Goal: Information Seeking & Learning: Learn about a topic

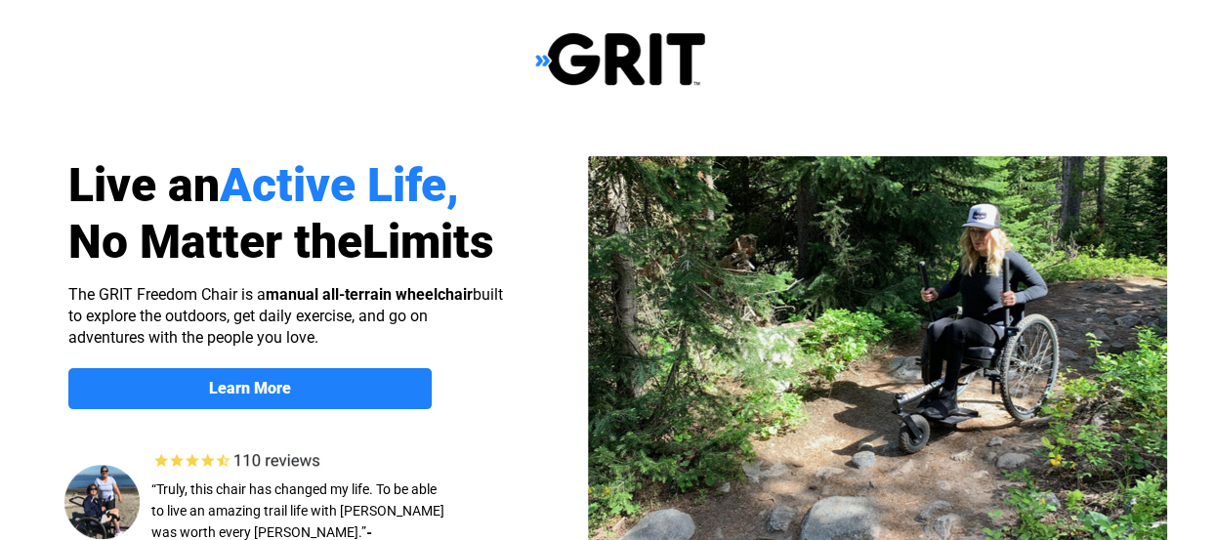
select select "US"
click at [954, 331] on img at bounding box center [877, 354] width 579 height 397
click at [875, 366] on img at bounding box center [877, 354] width 579 height 397
drag, startPoint x: 966, startPoint y: 363, endPoint x: 958, endPoint y: 359, distance: 10.1
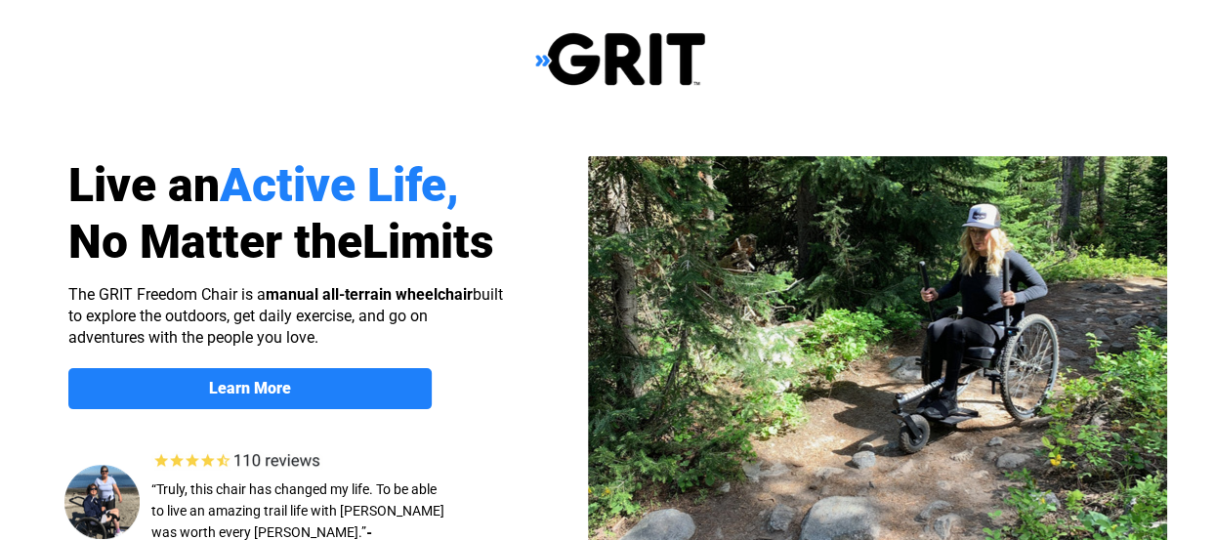
click at [966, 362] on img at bounding box center [877, 354] width 579 height 397
click at [958, 359] on img at bounding box center [877, 354] width 579 height 397
click at [561, 325] on div at bounding box center [620, 357] width 1241 height 477
click at [548, 331] on div at bounding box center [620, 357] width 1241 height 477
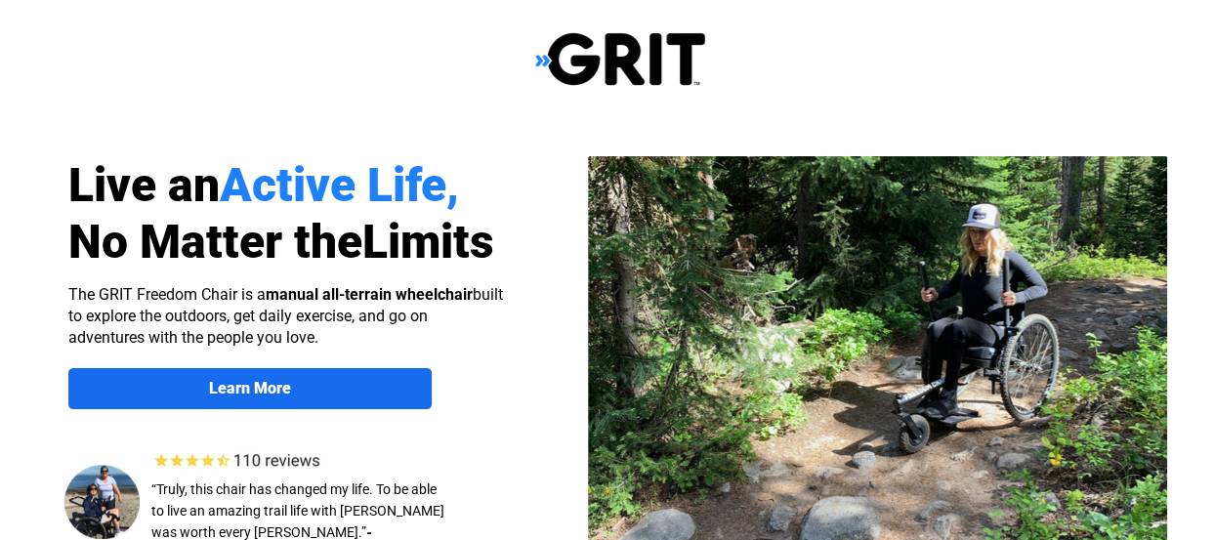
click at [252, 391] on strong "Learn More" at bounding box center [250, 388] width 82 height 19
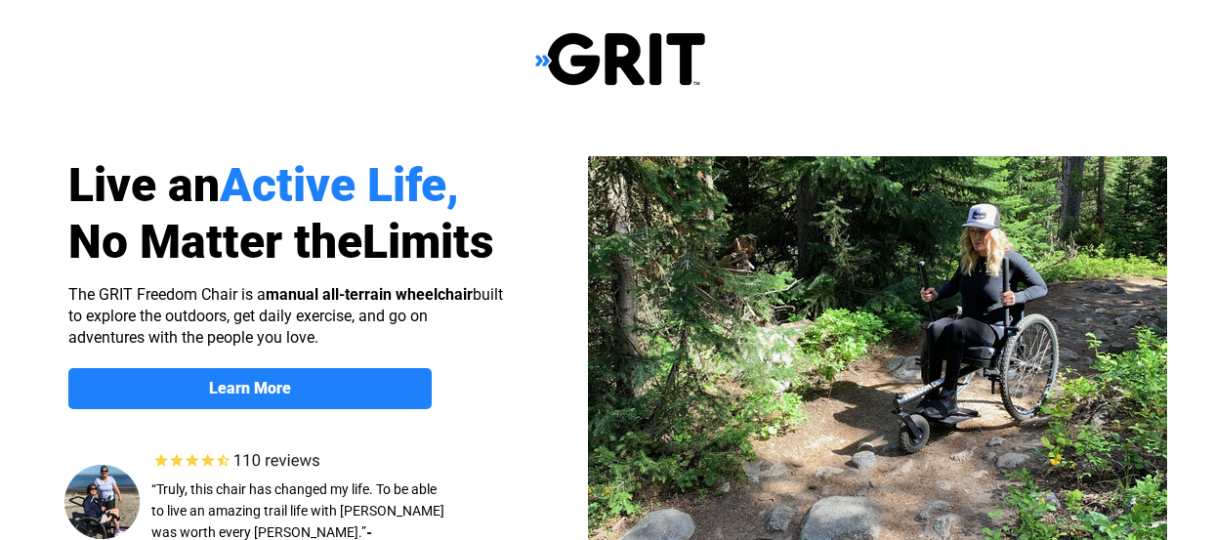
scroll to position [1510, 0]
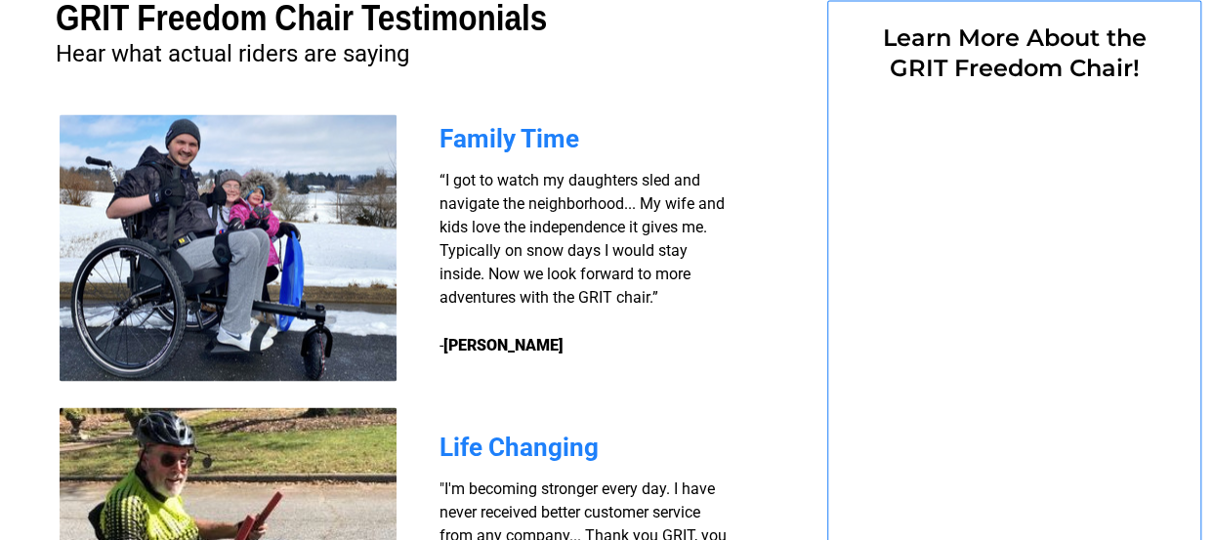
select select "US"
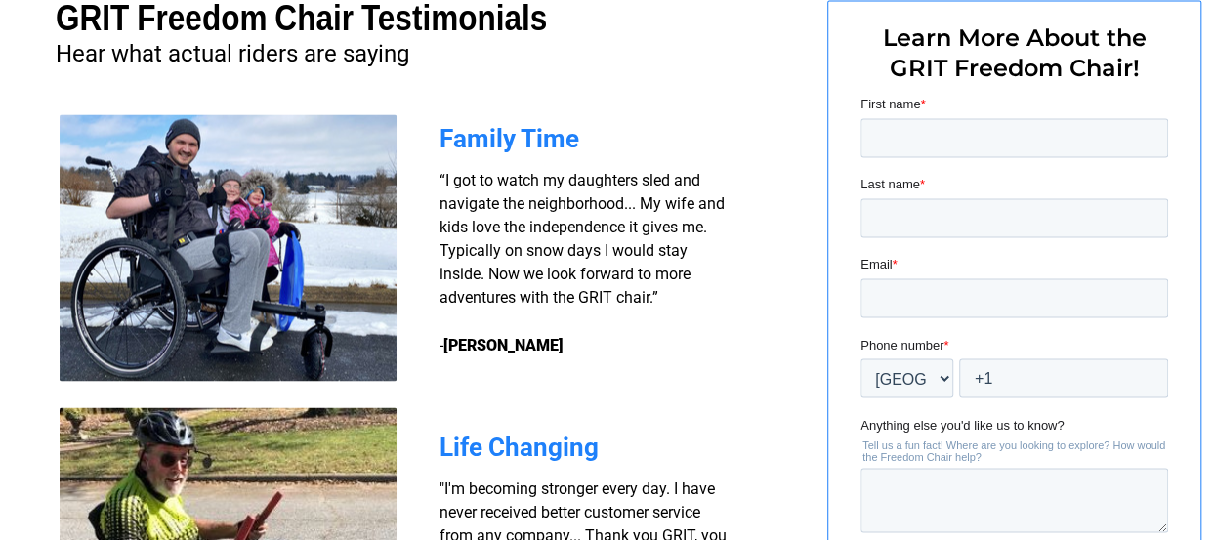
scroll to position [0, 0]
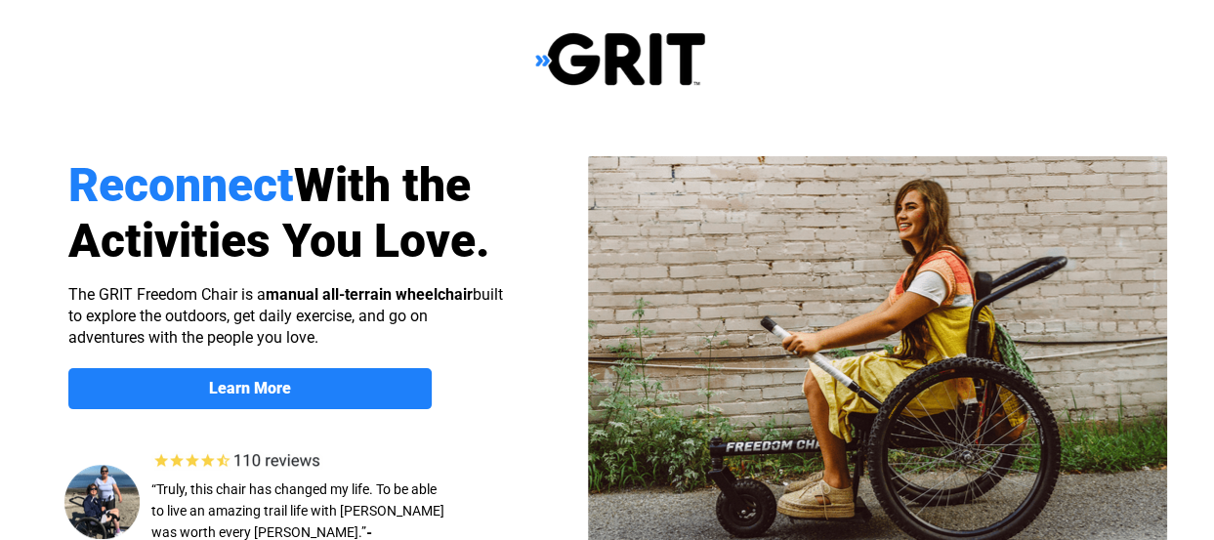
select select "US"
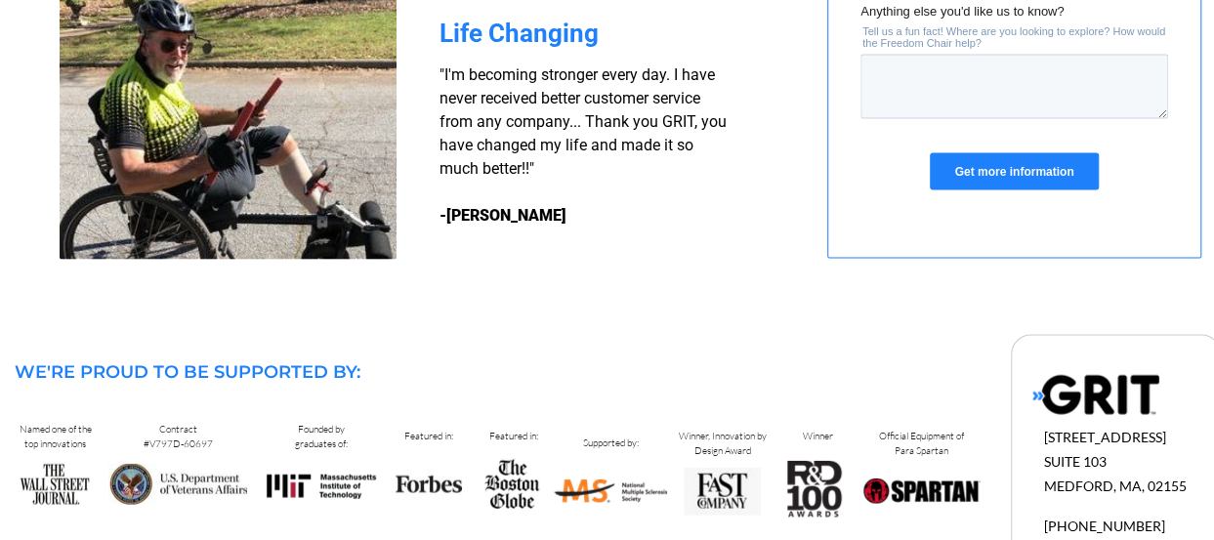
scroll to position [2026, 0]
